Goal: Information Seeking & Learning: Learn about a topic

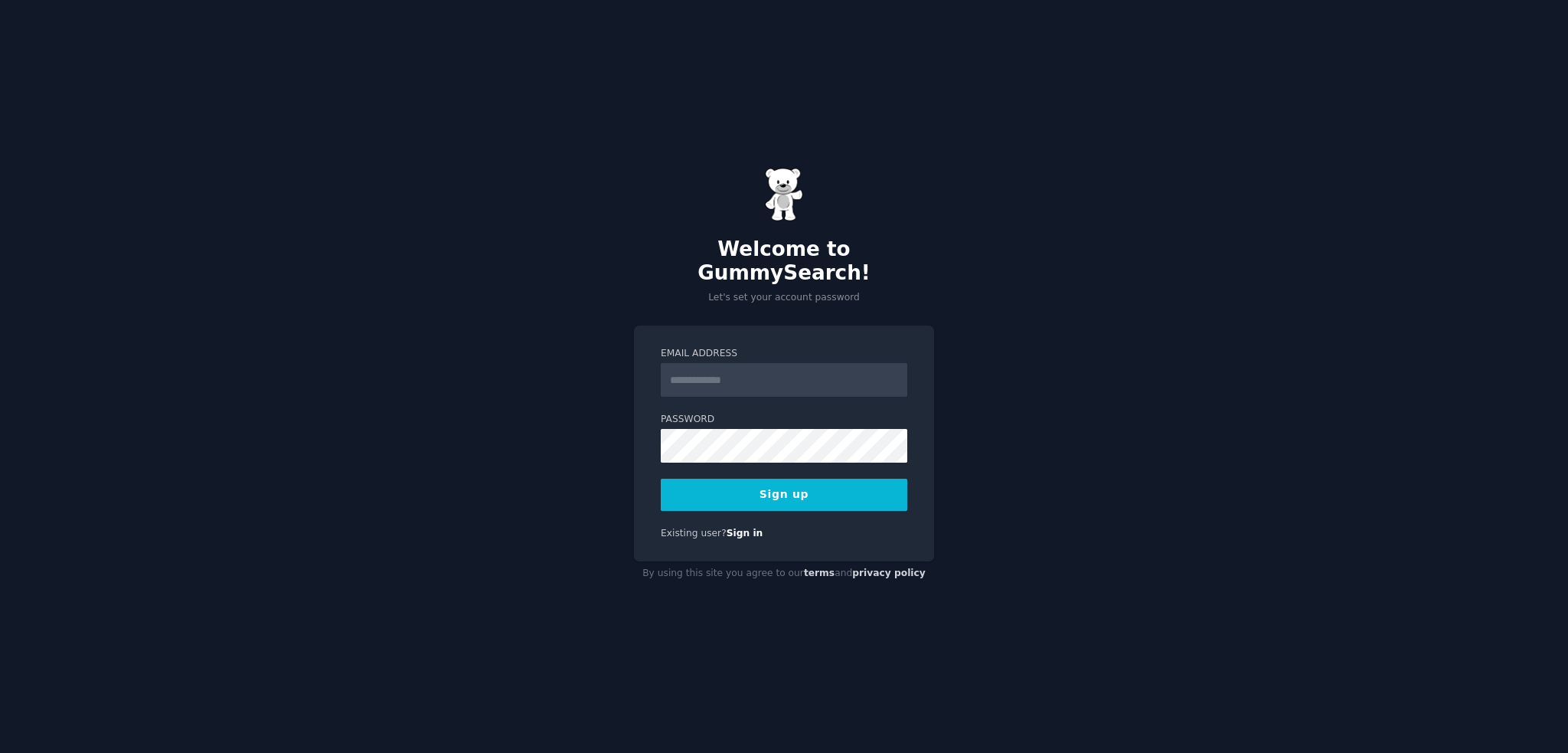
type input "**********"
click at [671, 479] on button "Sign up" at bounding box center [784, 494] width 246 height 32
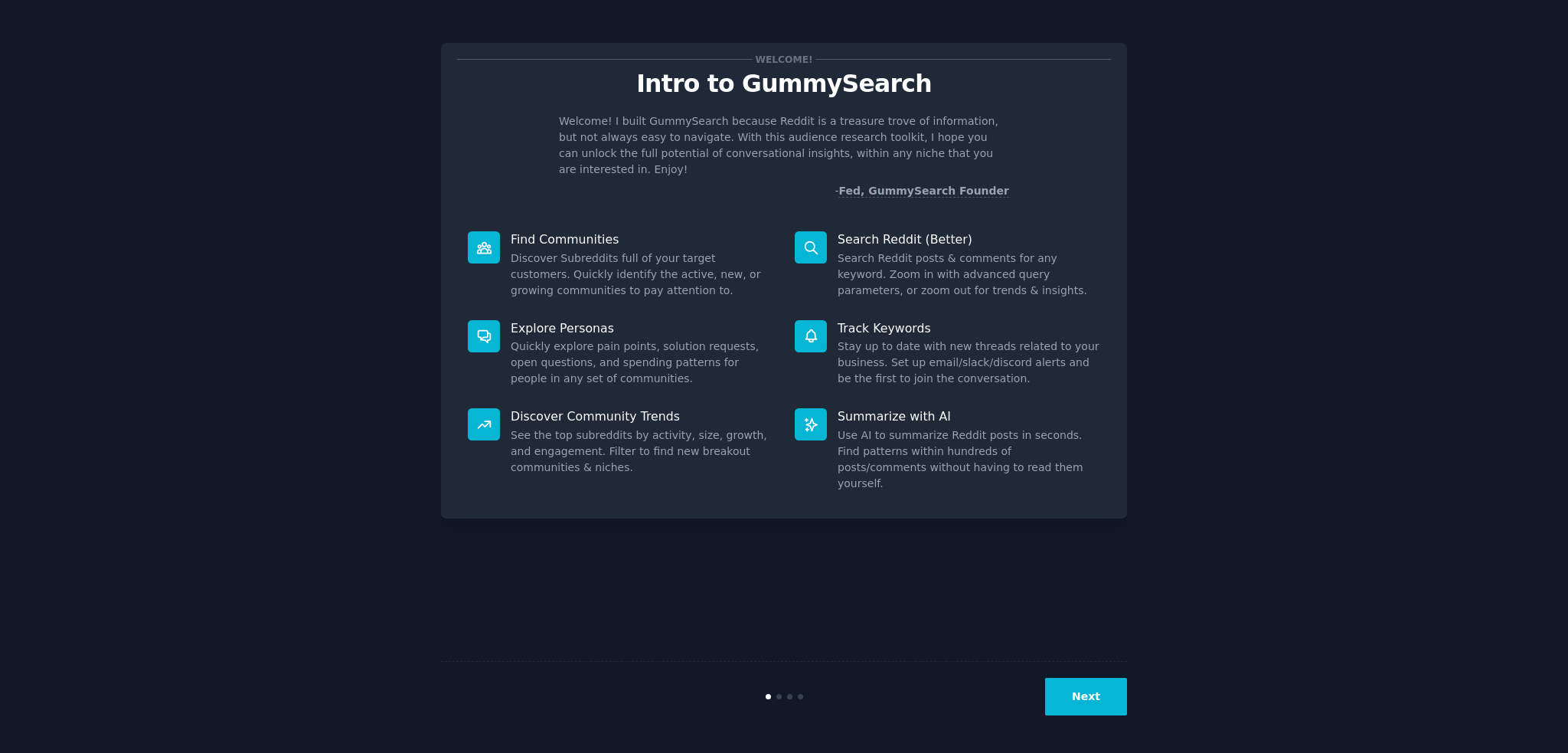
click at [1105, 697] on button "Next" at bounding box center [1085, 696] width 82 height 38
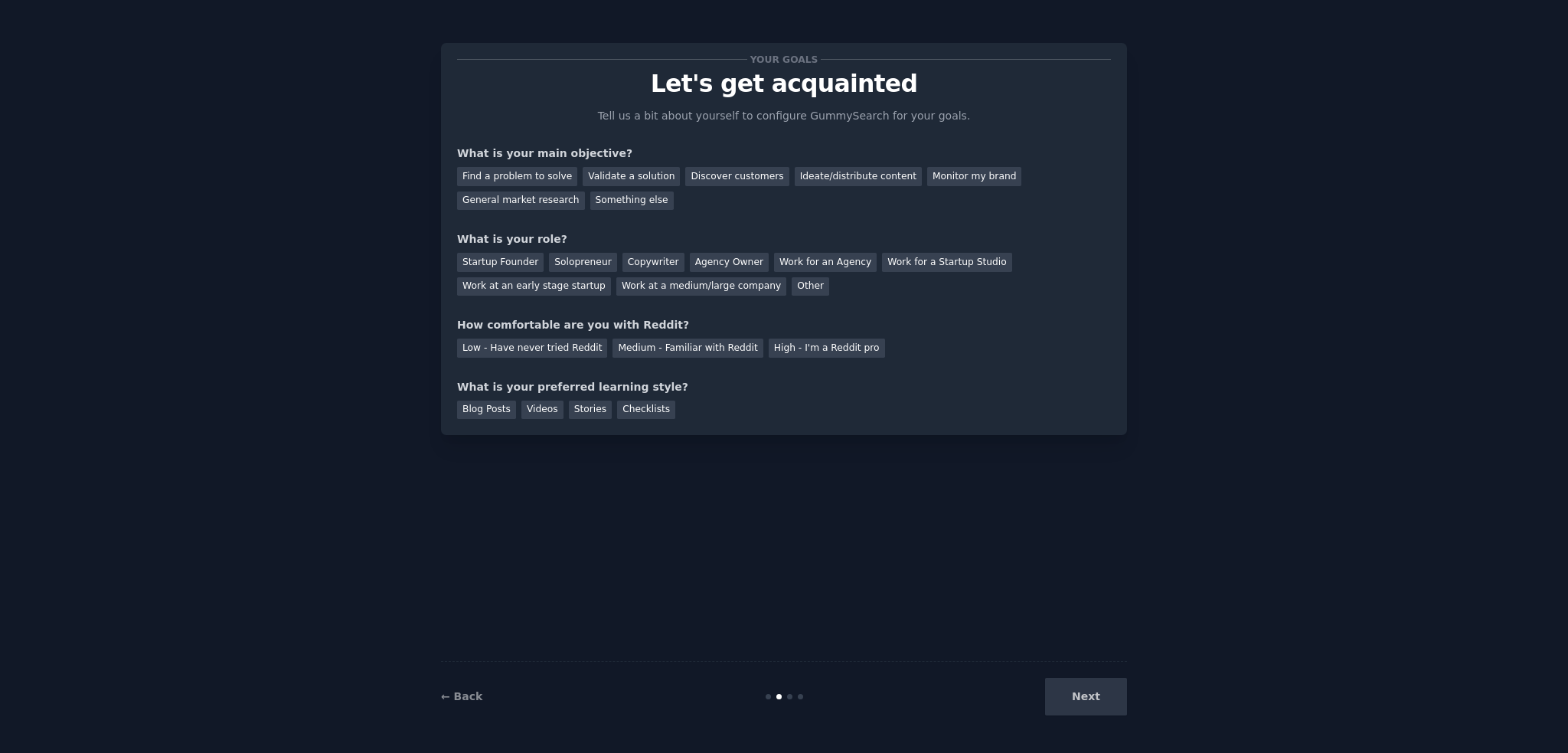
click at [1105, 697] on div "Next" at bounding box center [1012, 696] width 229 height 38
click at [556, 174] on div "Find a problem to solve" at bounding box center [516, 177] width 120 height 19
click at [882, 260] on div "Work for a Startup Studio" at bounding box center [946, 263] width 130 height 19
click at [806, 348] on div "High - I'm a Reddit pro" at bounding box center [826, 348] width 116 height 19
click at [491, 402] on div "Blog Posts" at bounding box center [485, 410] width 59 height 19
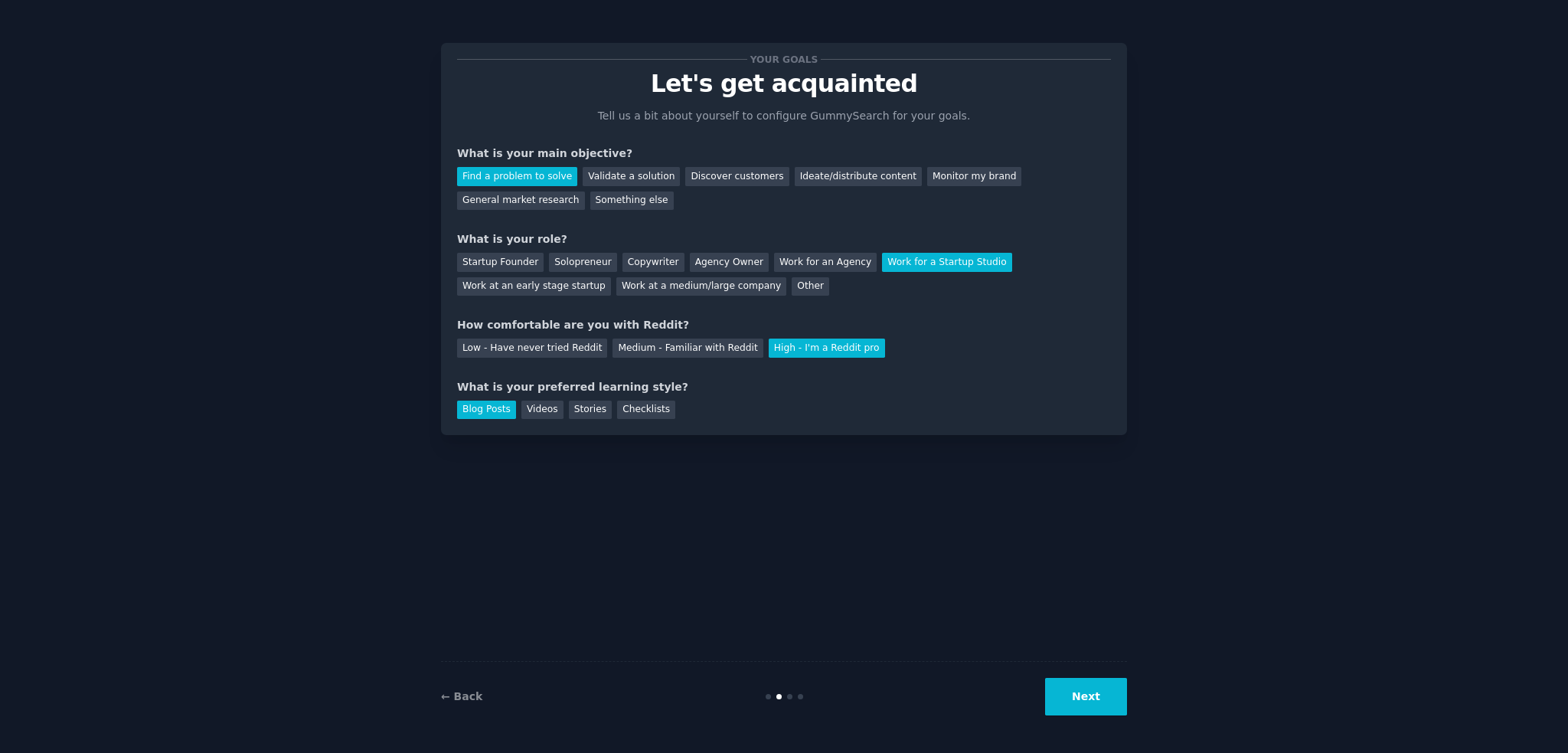
click at [1116, 699] on button "Next" at bounding box center [1085, 696] width 82 height 38
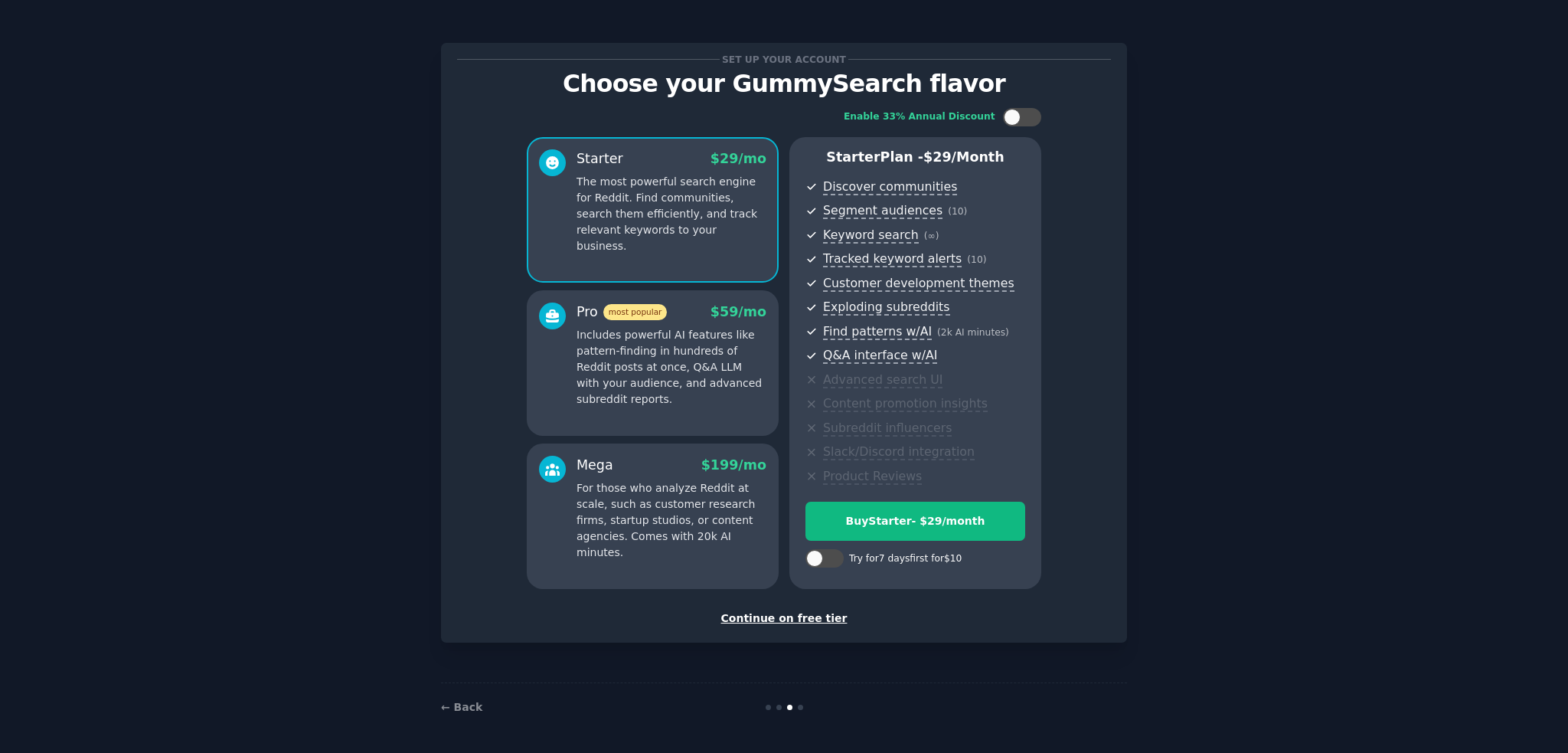
click at [787, 620] on div "Continue on free tier" at bounding box center [784, 618] width 654 height 16
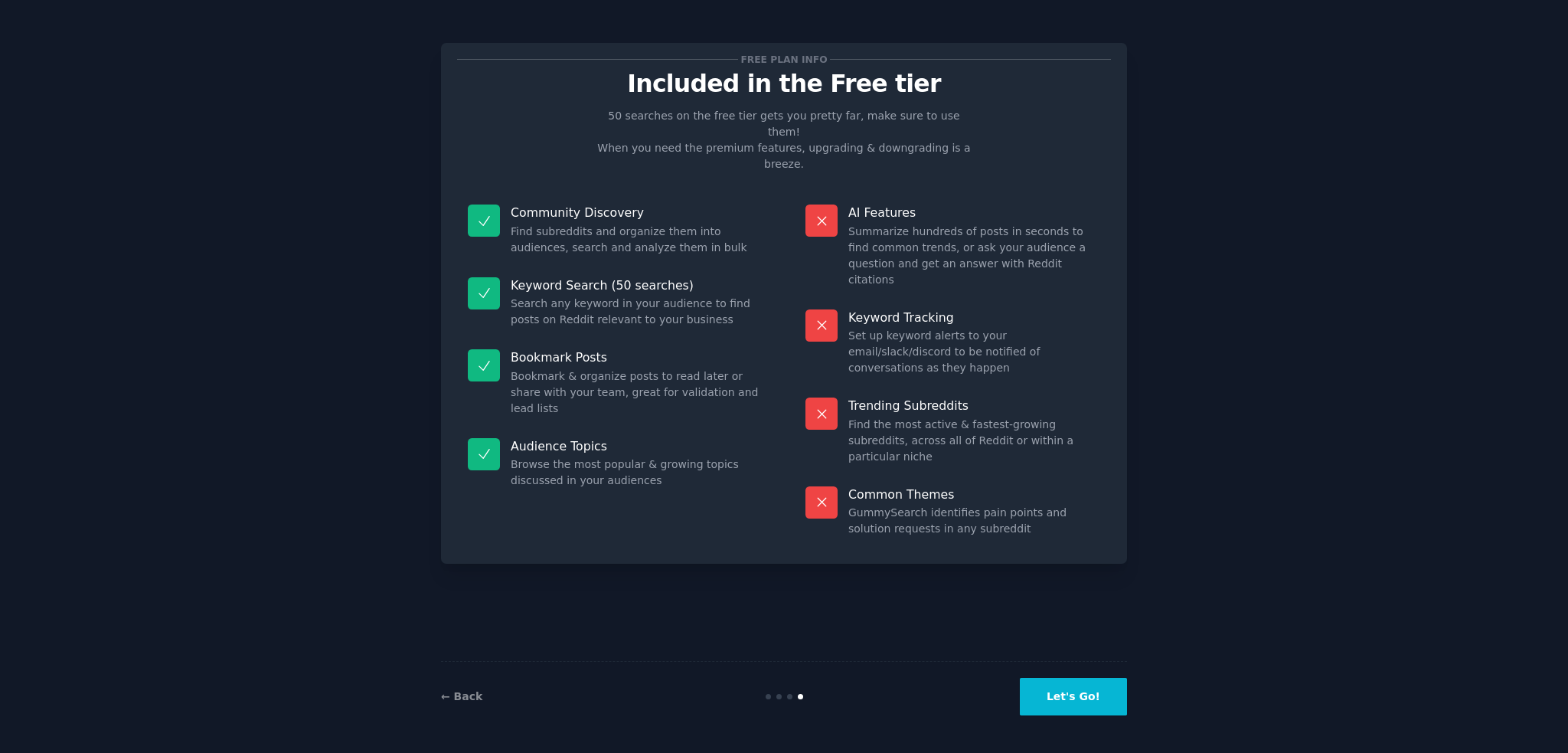
click at [1078, 701] on button "Let's Go!" at bounding box center [1073, 696] width 107 height 38
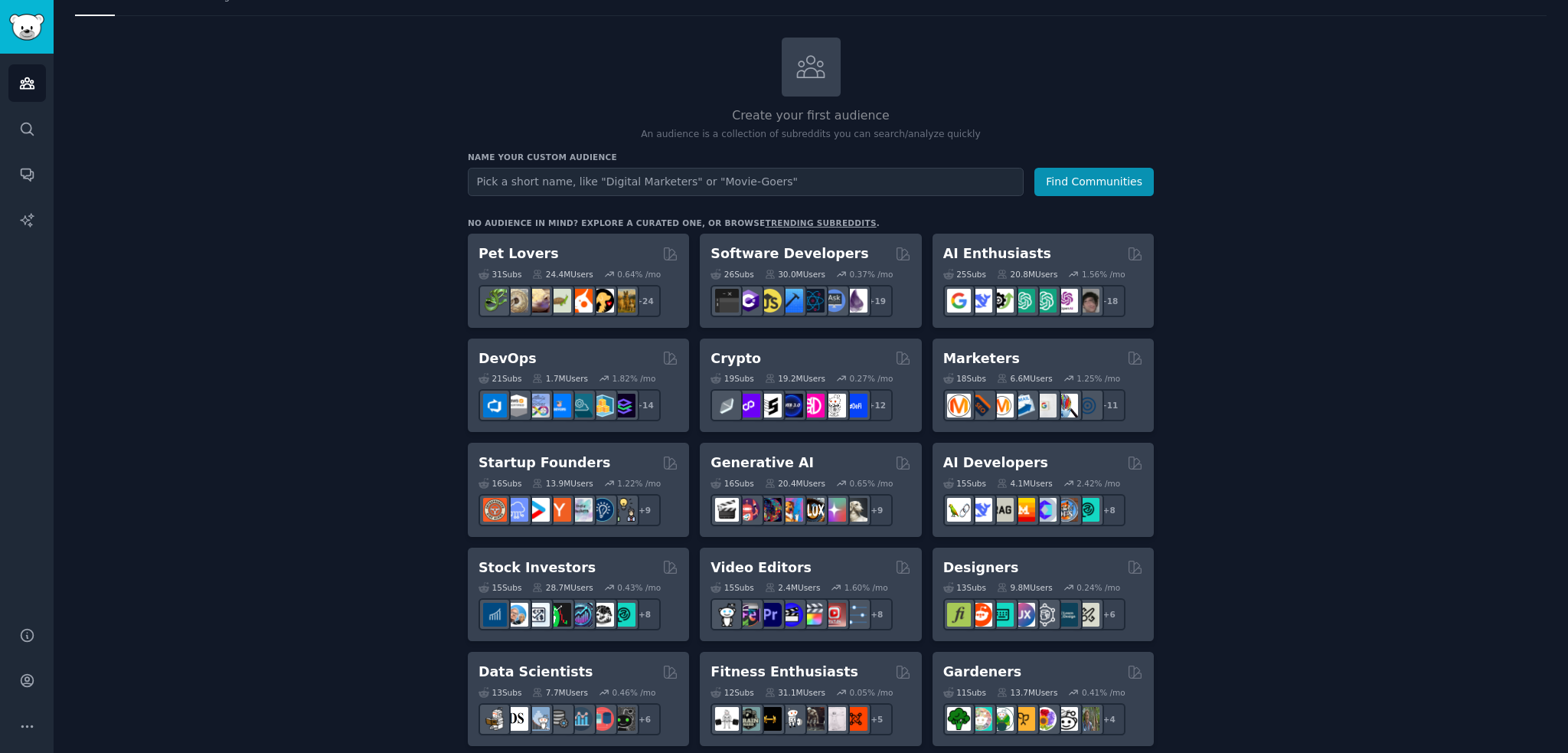
scroll to position [77, 0]
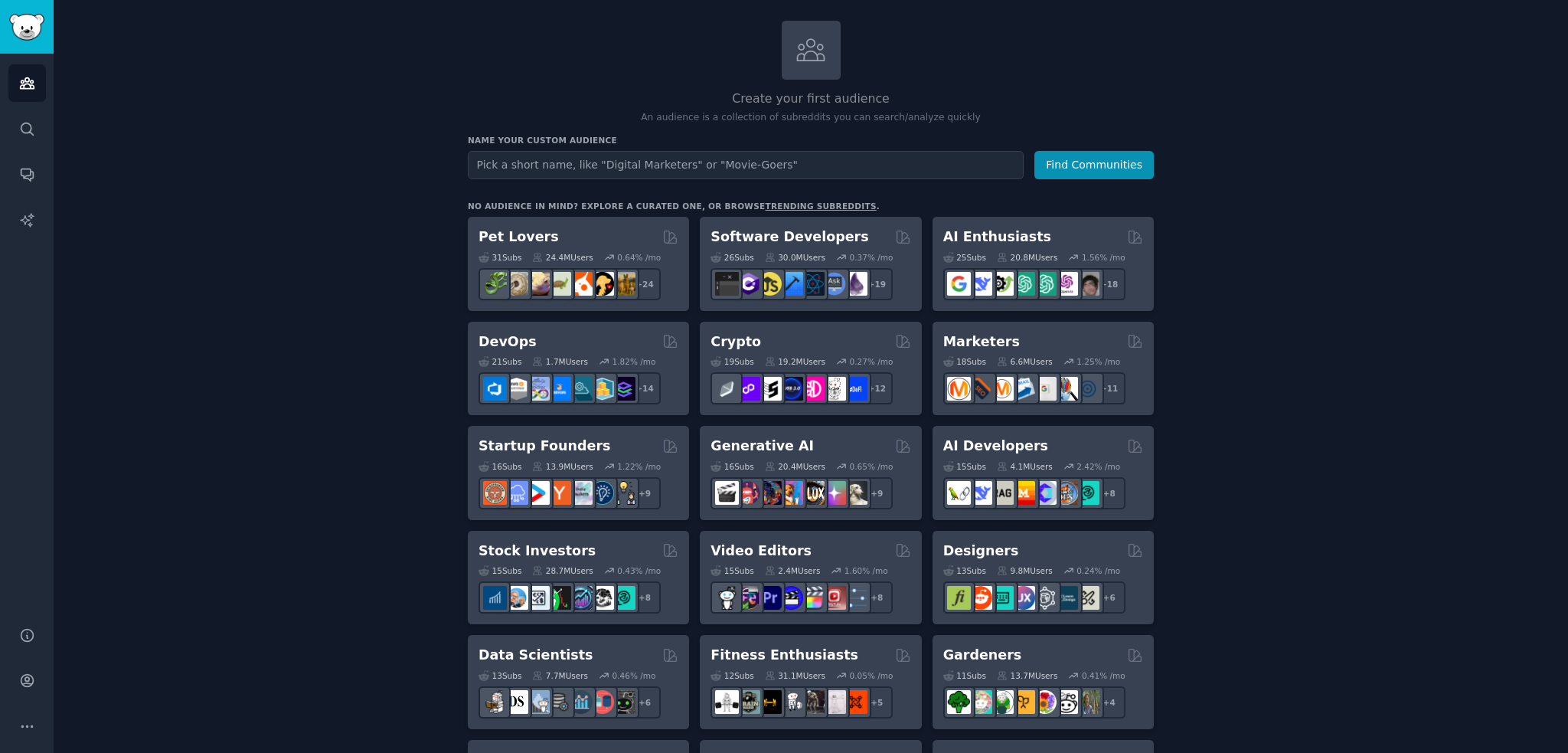
click at [626, 238] on div "Pet Lovers" at bounding box center [579, 238] width 200 height 19
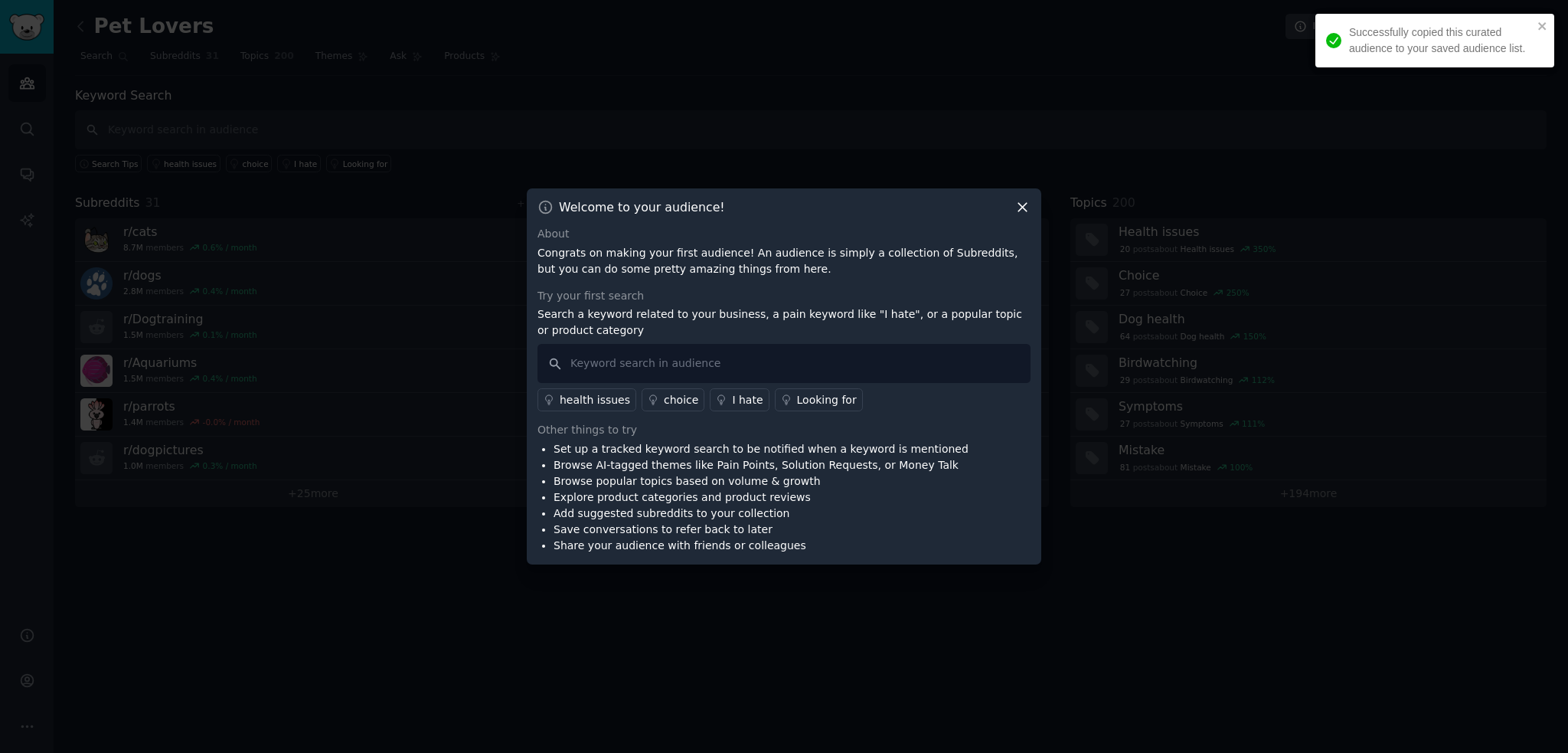
click at [1026, 208] on icon at bounding box center [1022, 207] width 16 height 16
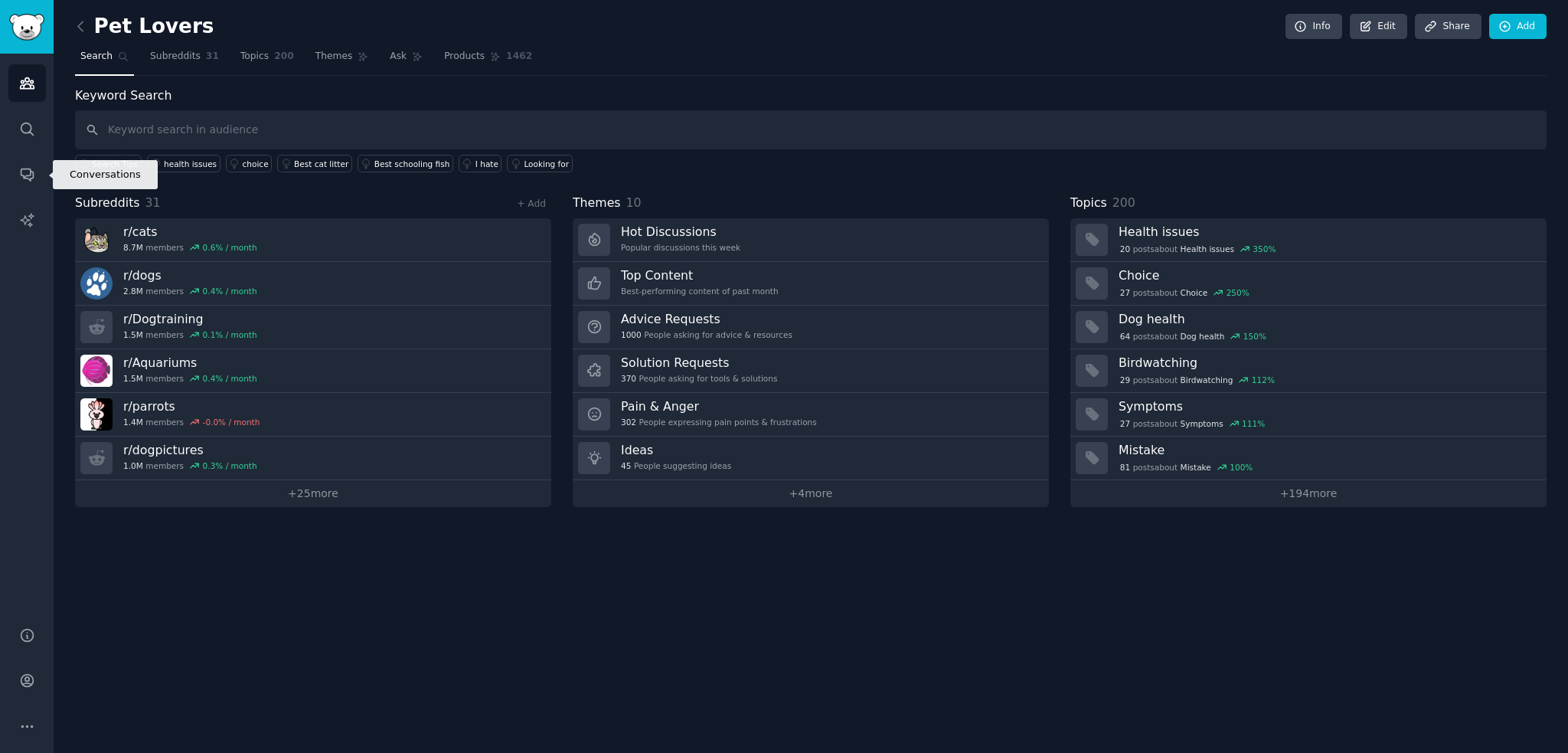
click at [12, 168] on link "Conversations" at bounding box center [27, 174] width 37 height 38
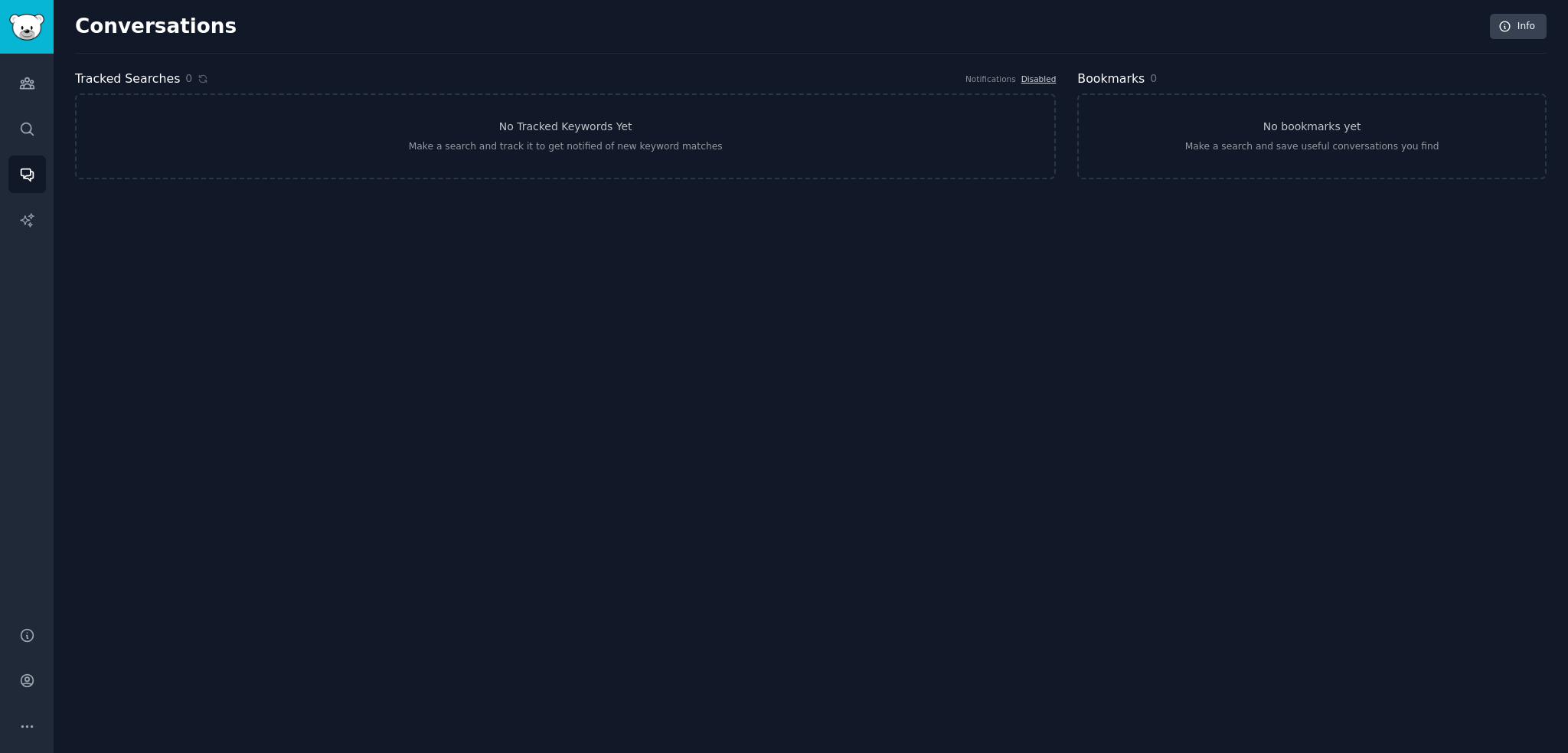
drag, startPoint x: 22, startPoint y: 246, endPoint x: 23, endPoint y: 220, distance: 26.0
click at [19, 236] on div "Audiences Search Conversations AI Reports" at bounding box center [27, 331] width 54 height 555
click at [24, 217] on icon "Sidebar" at bounding box center [27, 220] width 16 height 16
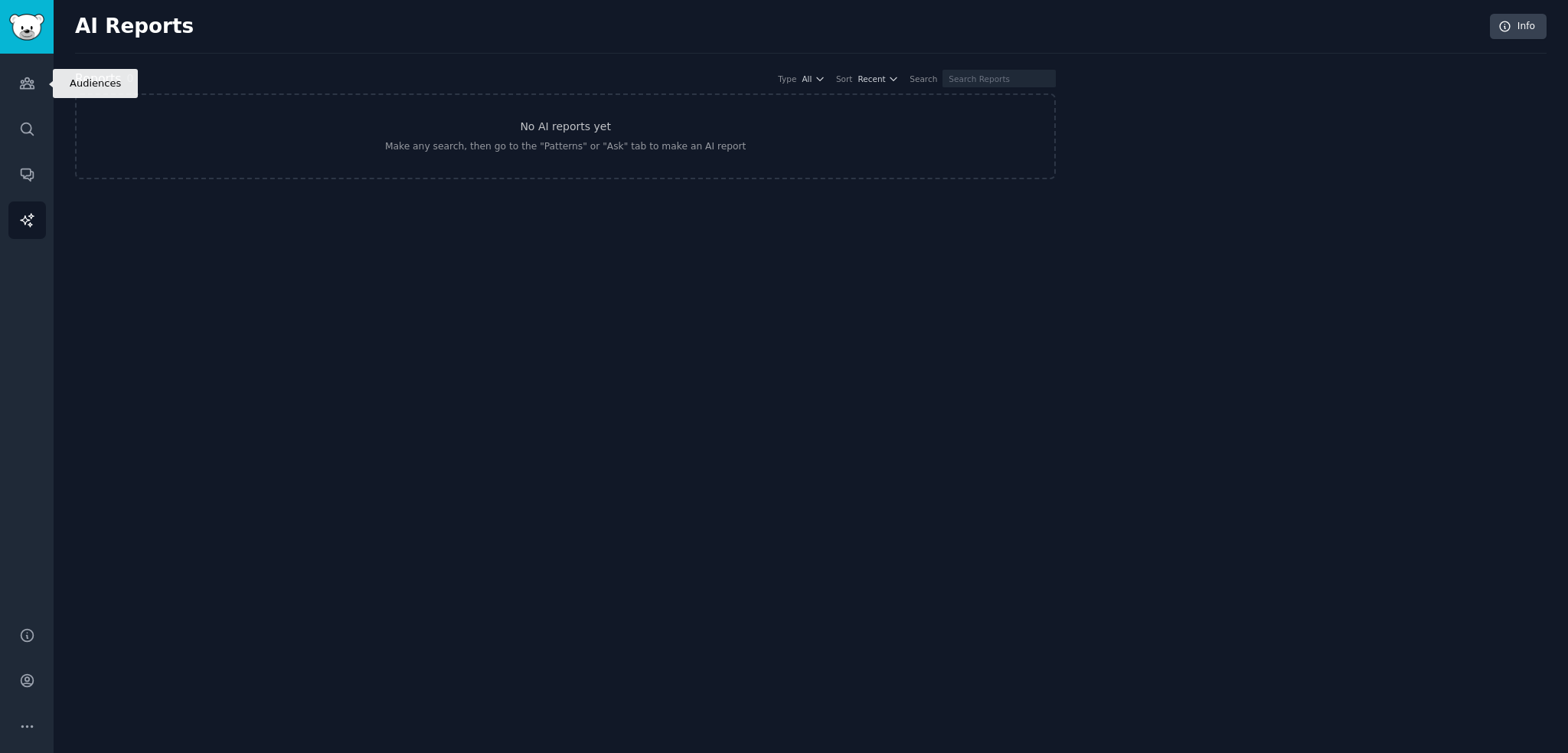
click at [28, 73] on link "Audiences" at bounding box center [27, 83] width 37 height 38
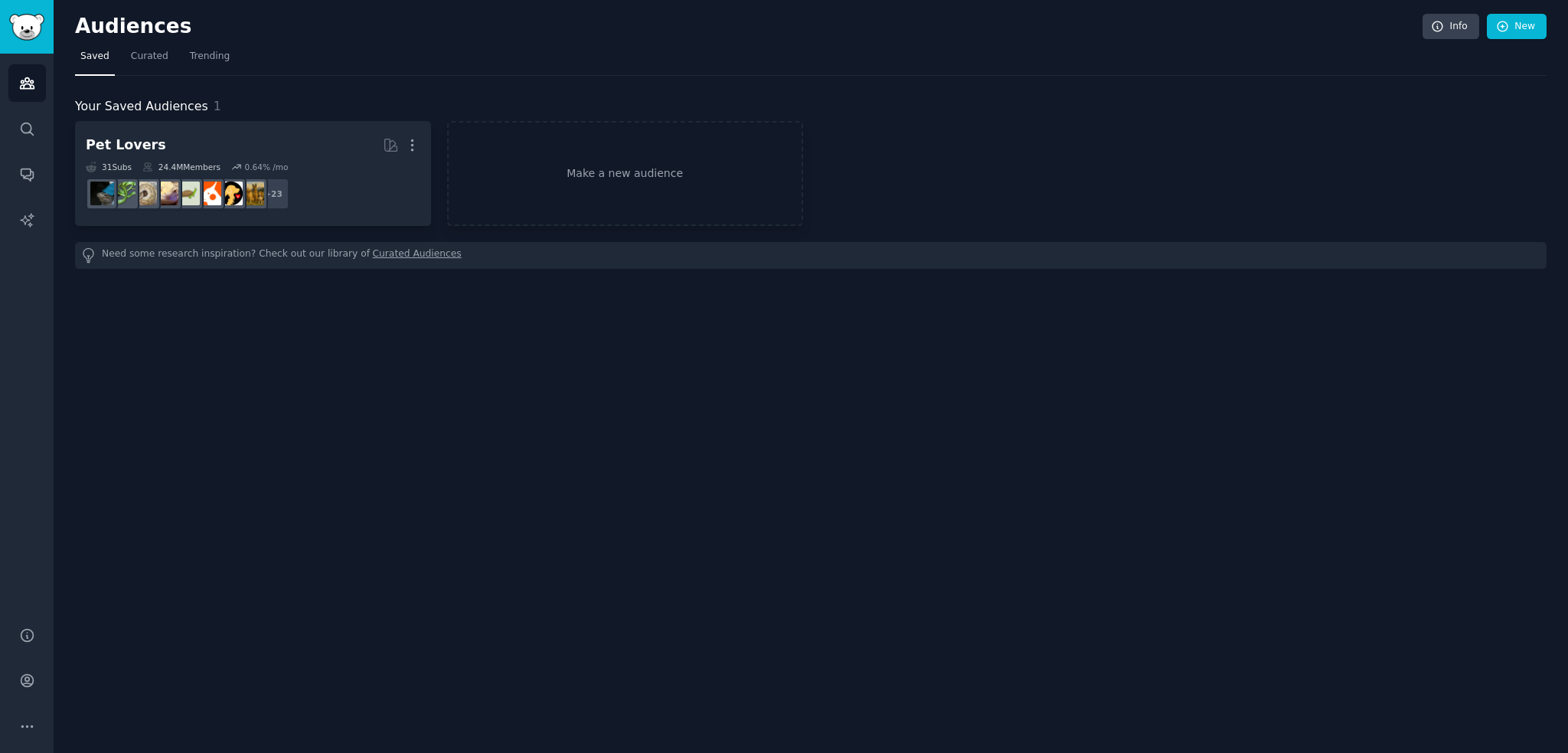
click at [134, 51] on span "Curated" at bounding box center [149, 57] width 37 height 13
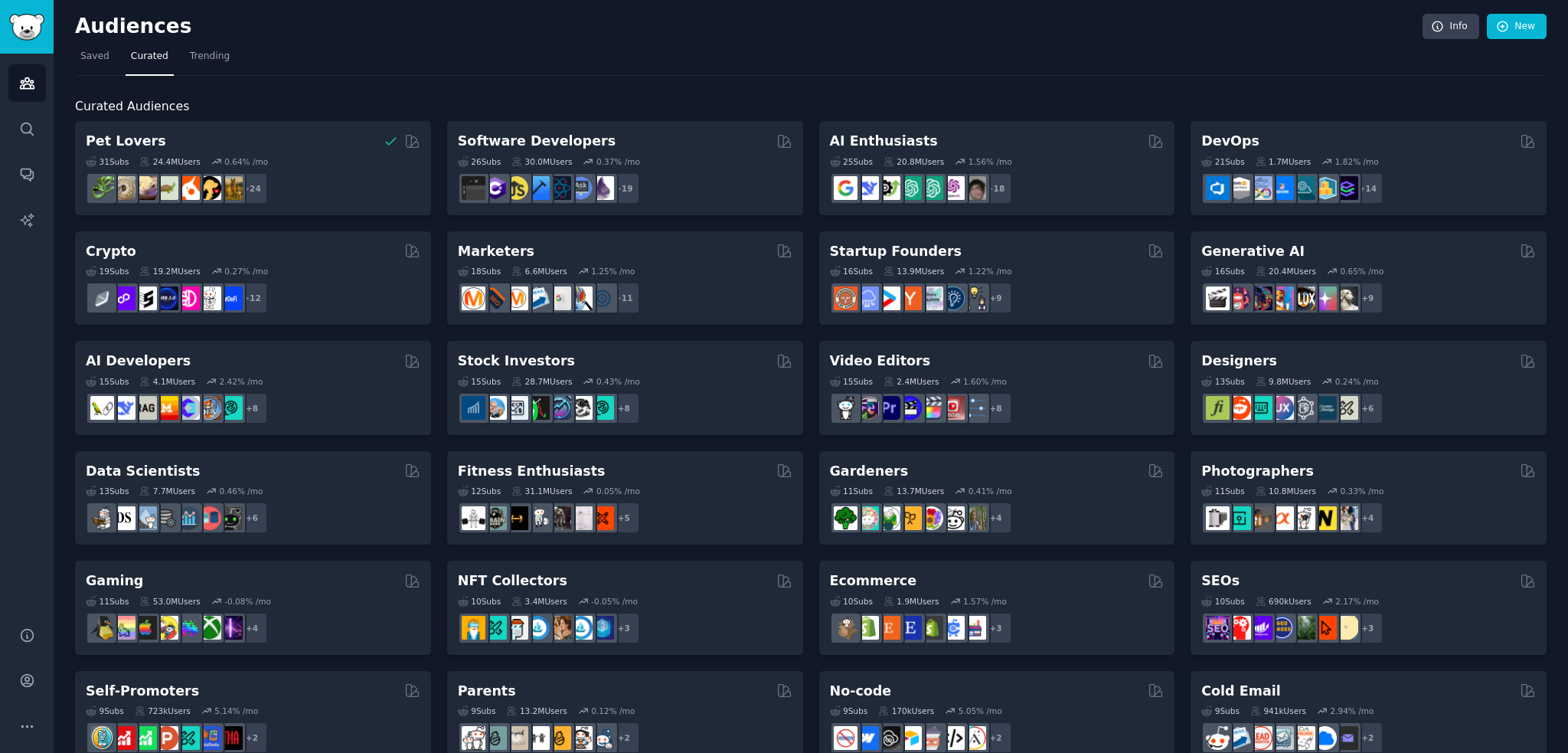
click at [189, 56] on span "Trending" at bounding box center [209, 57] width 39 height 13
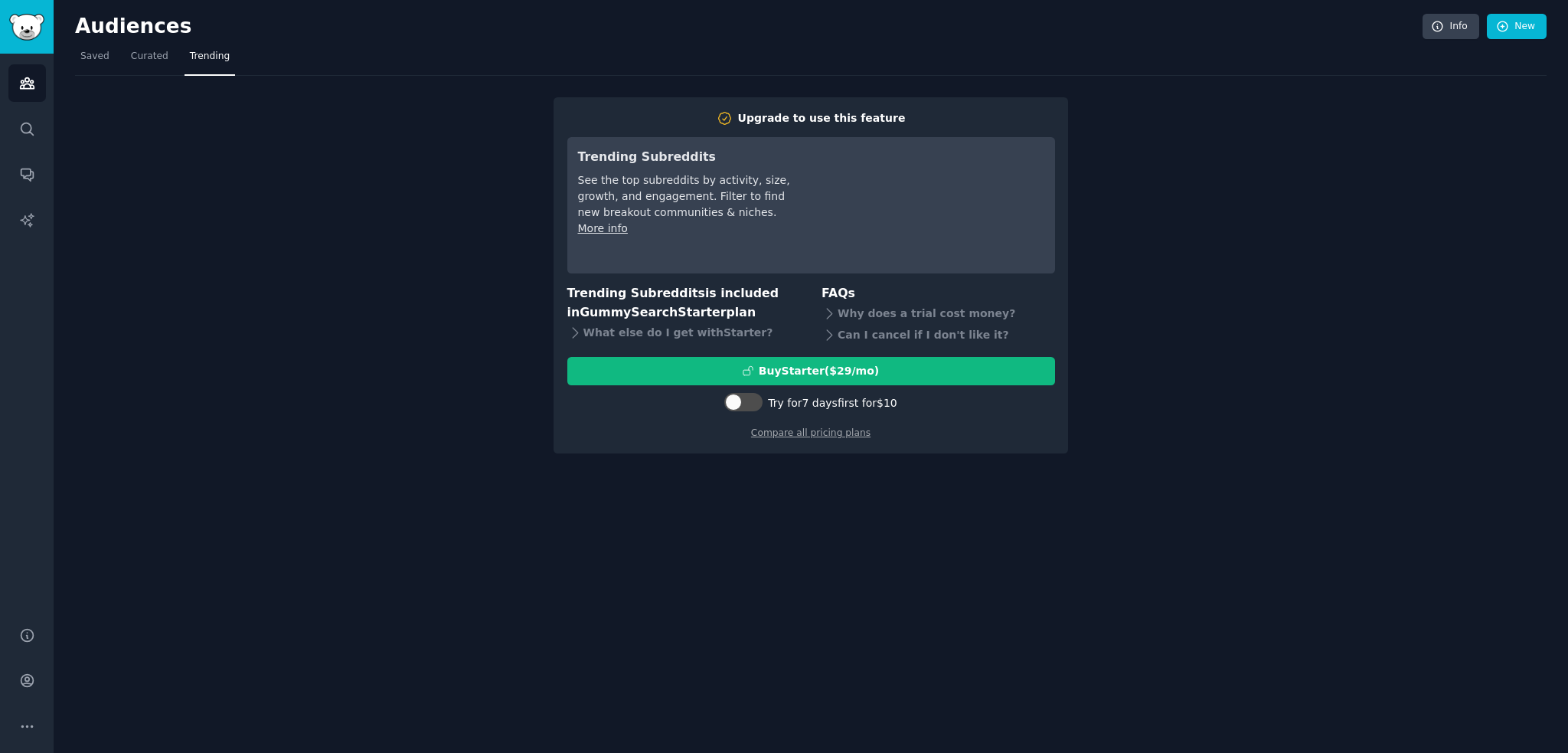
click at [154, 65] on link "Curated" at bounding box center [150, 60] width 48 height 32
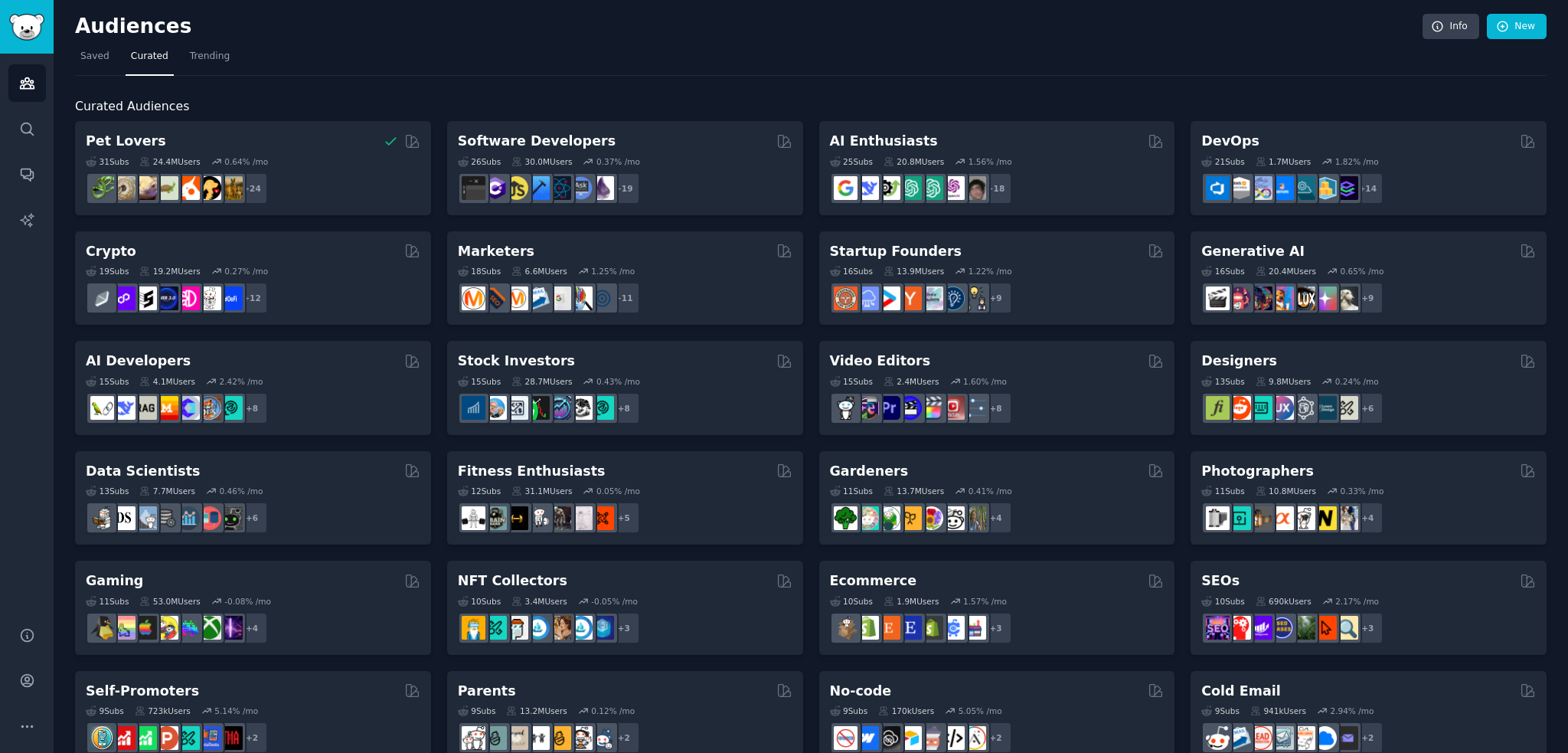
click at [123, 145] on h2 "Pet Lovers" at bounding box center [126, 141] width 81 height 19
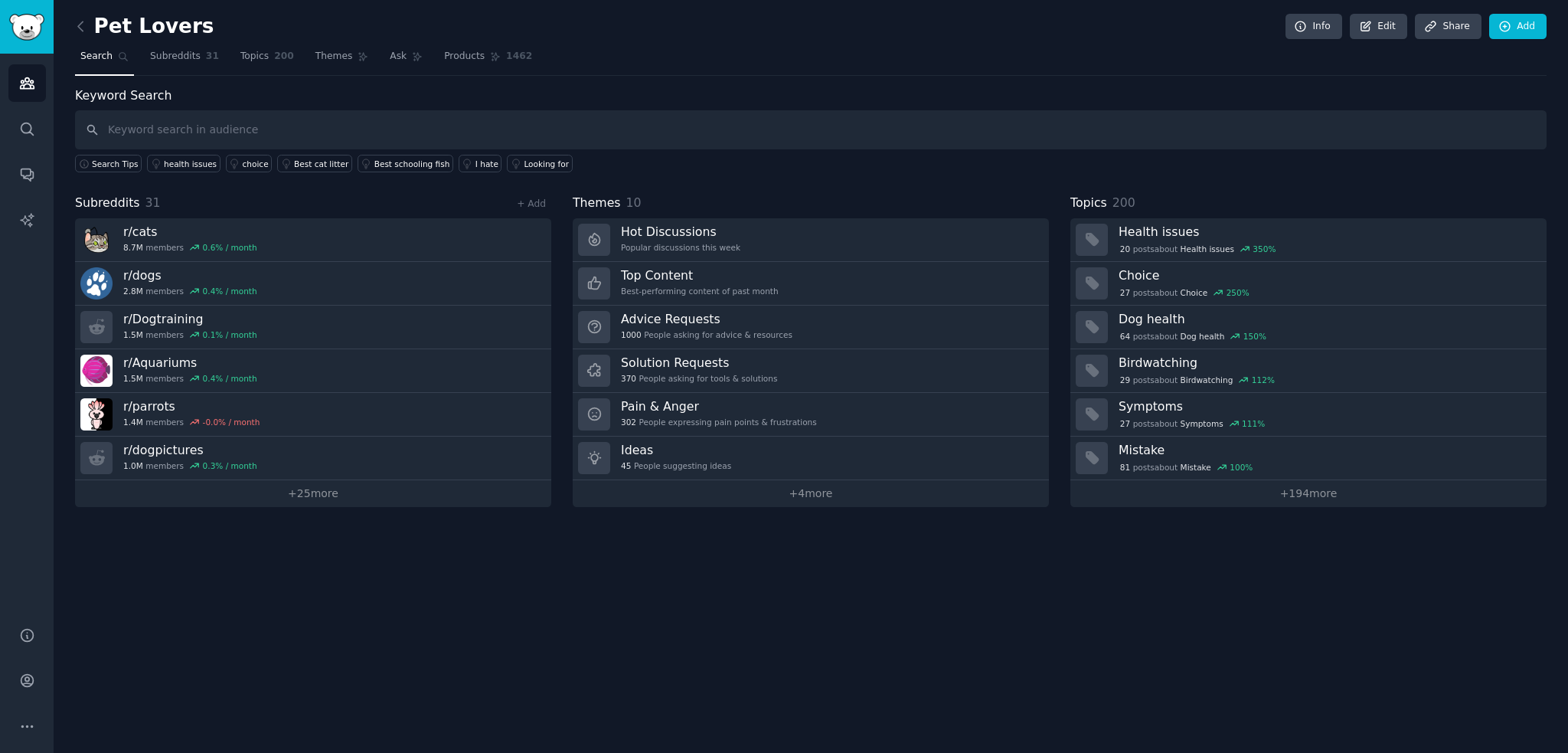
click at [334, 284] on link "r/ dogs 2.8M members 0.4 % / month" at bounding box center [312, 283] width 476 height 43
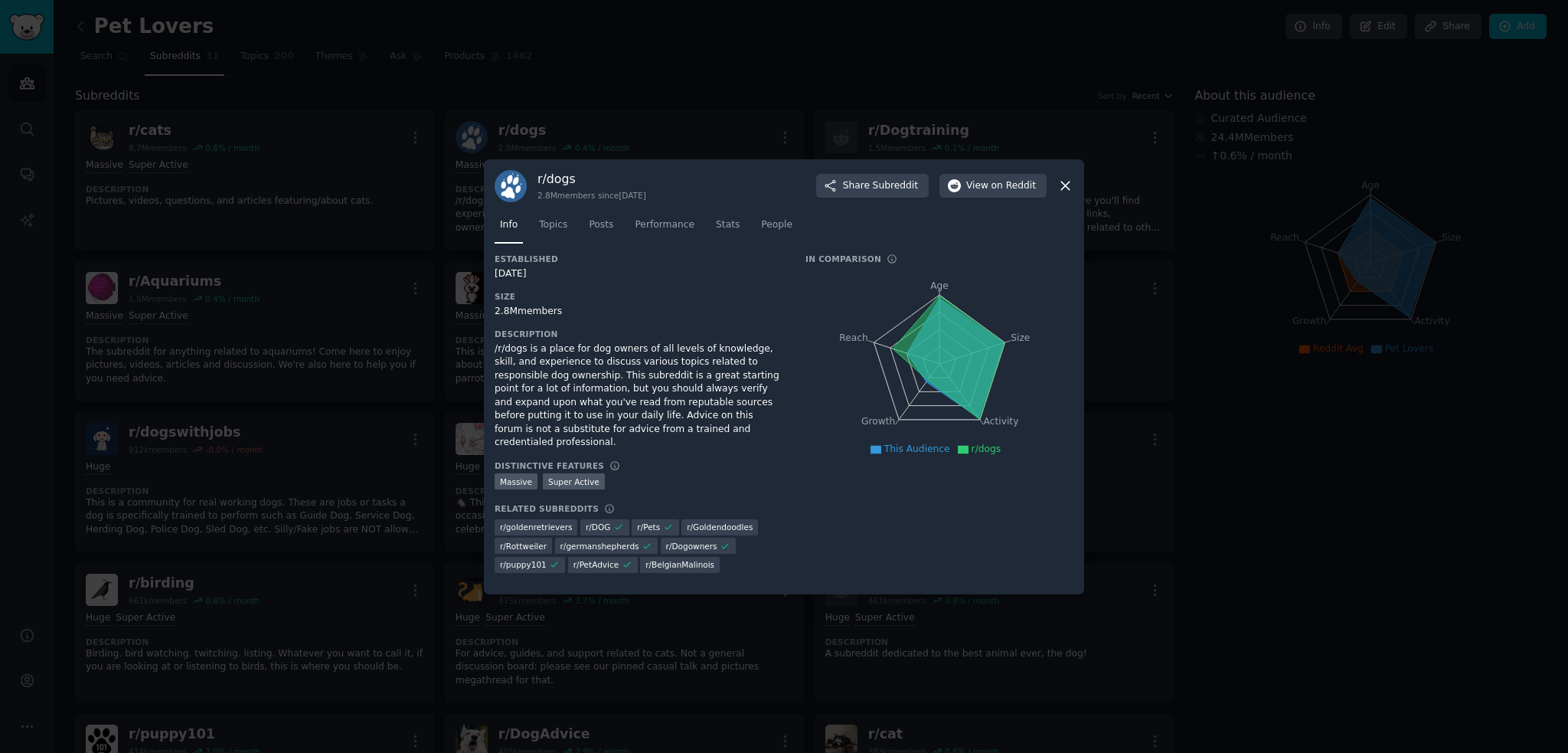
click at [352, 423] on div at bounding box center [784, 376] width 1568 height 753
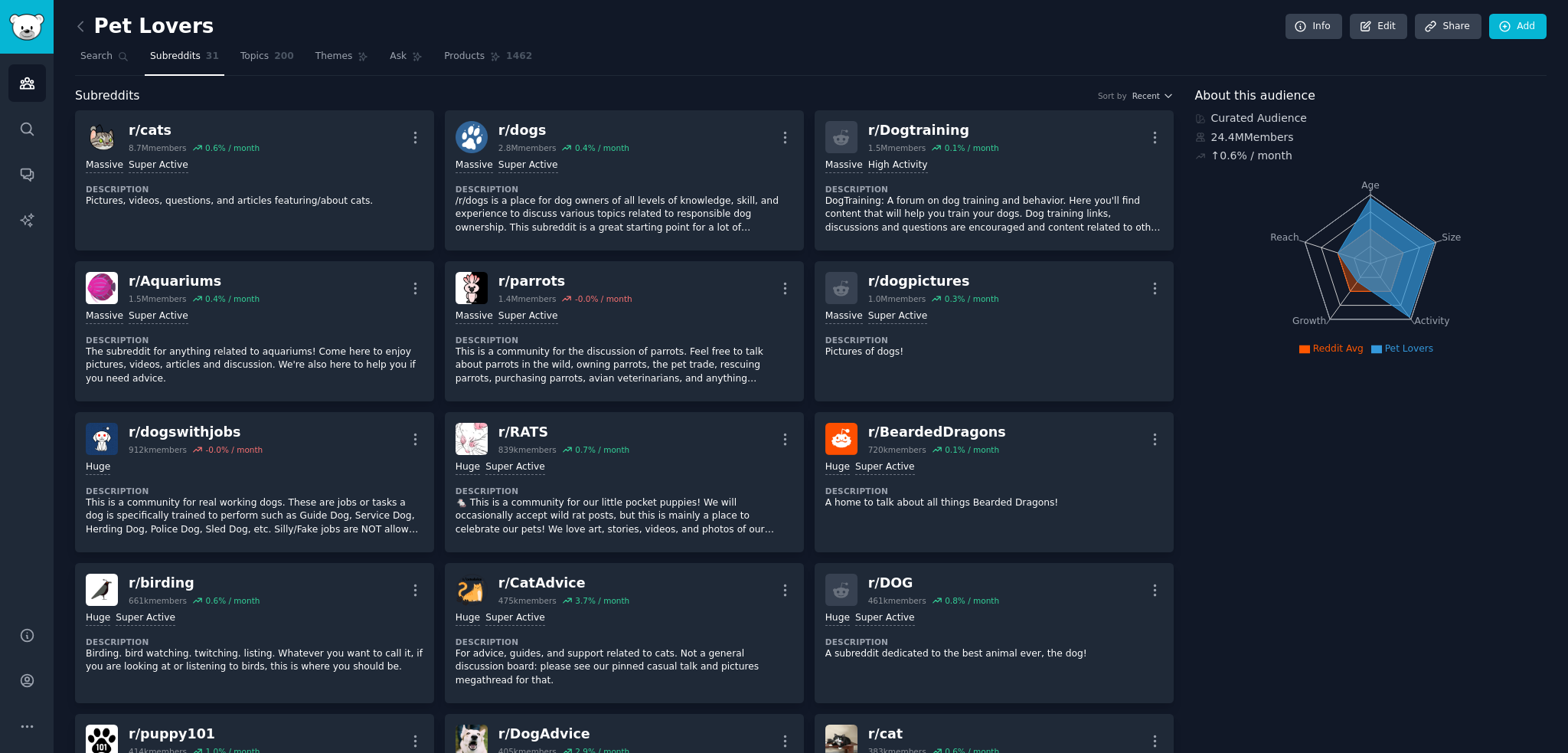
click at [235, 51] on link "Topics 200" at bounding box center [266, 60] width 64 height 32
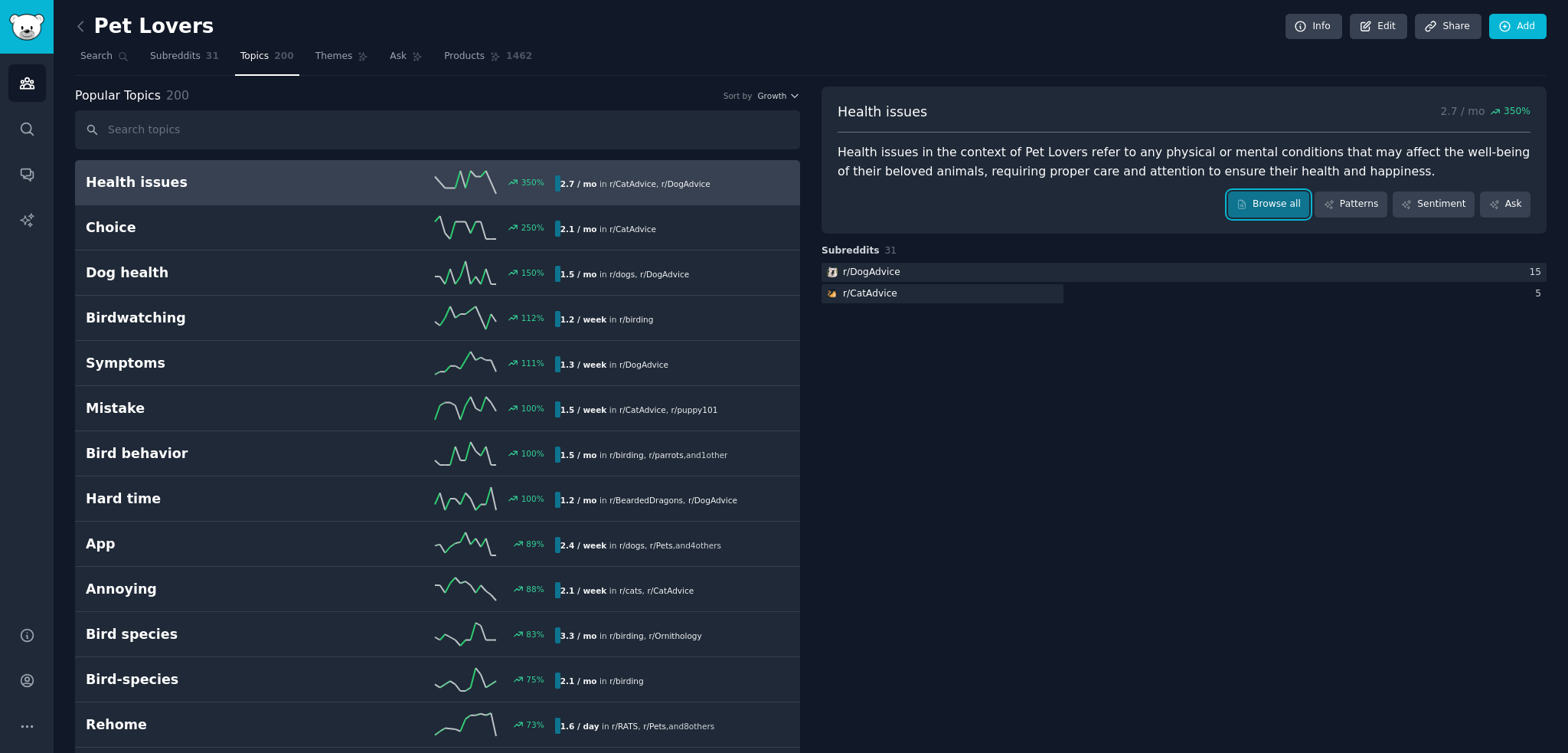
click at [1277, 195] on link "Browse all" at bounding box center [1268, 204] width 82 height 26
